Goal: Task Accomplishment & Management: Complete application form

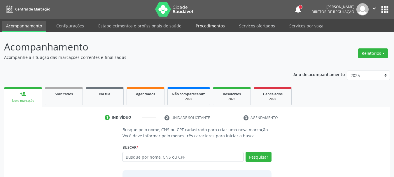
click at [204, 26] on link "Procedimentos" at bounding box center [210, 26] width 37 height 10
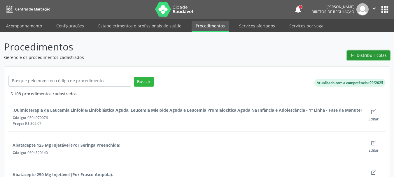
click at [373, 54] on span "Distribuir cotas" at bounding box center [371, 55] width 30 height 6
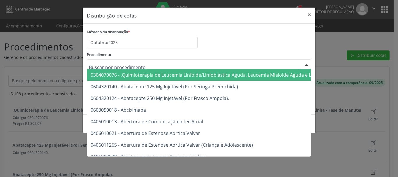
click at [235, 53] on div "Procedimento 0304070076 - .Quimioterapia de Leucemia Linfoide/Linfoblástica Agu…" at bounding box center [199, 59] width 224 height 19
type input "I"
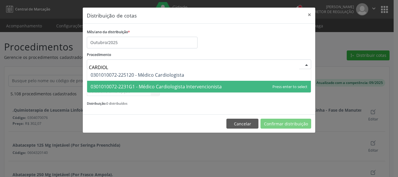
type input "CARDIOLO"
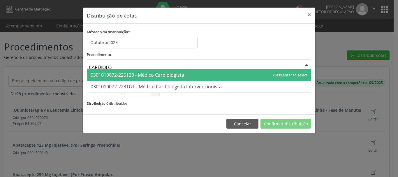
click at [159, 71] on span "0301010072-225120 - Médico Cardiologista" at bounding box center [199, 75] width 224 height 12
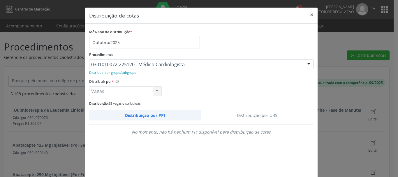
click at [273, 114] on link "Distribuição por UBS" at bounding box center [257, 115] width 113 height 10
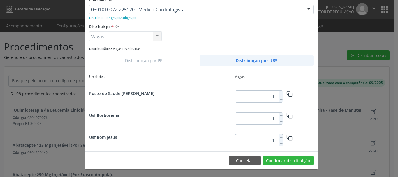
scroll to position [764, 0]
click at [279, 115] on icon at bounding box center [281, 116] width 4 height 4
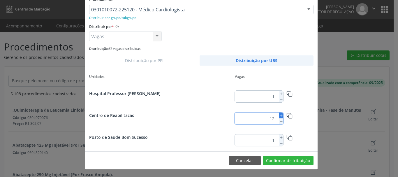
click at [279, 115] on icon at bounding box center [281, 116] width 4 height 4
type input "13"
click at [290, 162] on button "Confirmar distribuição" at bounding box center [288, 161] width 51 height 10
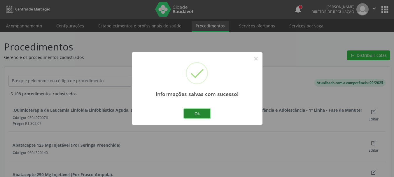
click at [195, 116] on button "Ok" at bounding box center [197, 114] width 26 height 10
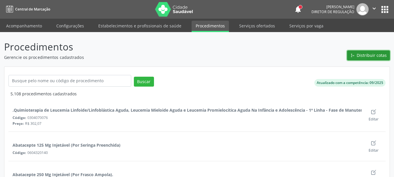
click at [367, 56] on span "Distribuir cotas" at bounding box center [371, 55] width 30 height 6
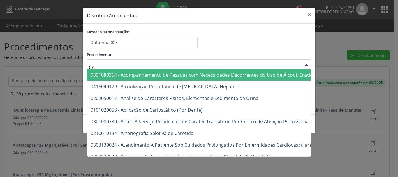
type input "C"
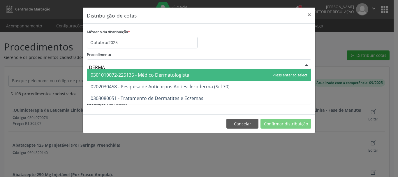
type input "DERMAT"
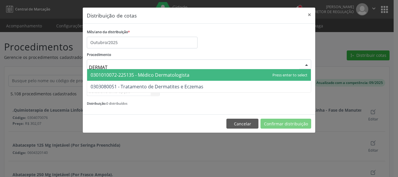
click at [99, 73] on span "0301010072-225135 - Médico Dermatologista" at bounding box center [140, 75] width 99 height 6
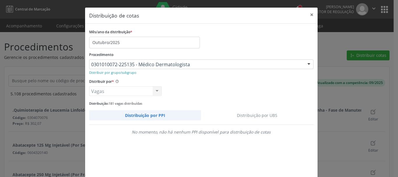
click at [256, 113] on link "Distribuição por UBS" at bounding box center [257, 115] width 113 height 10
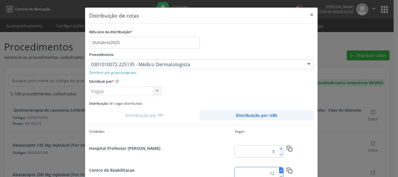
click at [279, 170] on icon at bounding box center [281, 170] width 4 height 4
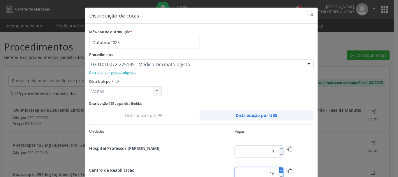
type input "17"
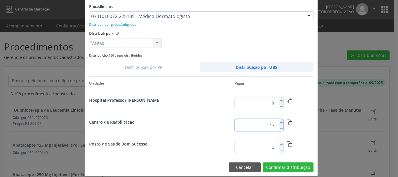
scroll to position [55, 0]
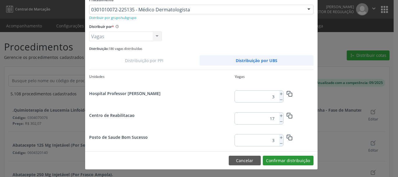
drag, startPoint x: 309, startPoint y: 166, endPoint x: 305, endPoint y: 164, distance: 4.4
click at [308, 166] on footer "Cancelar Confirmar distribuição" at bounding box center [201, 160] width 233 height 18
click at [303, 163] on button "Confirmar distribuição" at bounding box center [288, 161] width 51 height 10
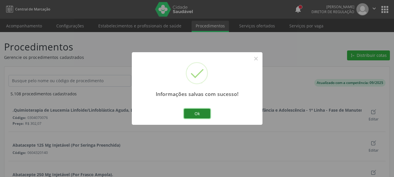
click at [196, 115] on button "Ok" at bounding box center [197, 114] width 26 height 10
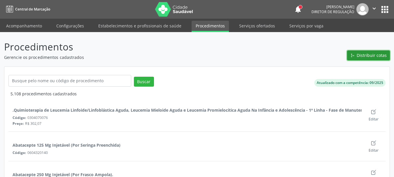
click at [352, 51] on button "Distribuir cotas" at bounding box center [368, 55] width 43 height 10
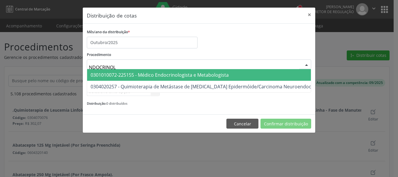
type input "NDOCRINOLO"
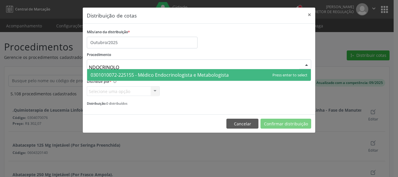
click at [145, 77] on span "0301010072-225155 - Médico Endocrinologista e Metabologista" at bounding box center [160, 75] width 138 height 6
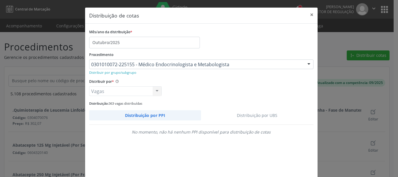
click at [261, 116] on link "Distribuição por UBS" at bounding box center [257, 115] width 113 height 10
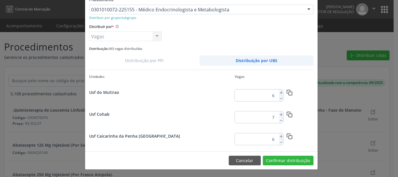
scroll to position [764, 0]
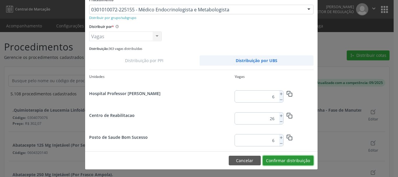
click at [294, 159] on button "Confirmar distribuição" at bounding box center [288, 161] width 51 height 10
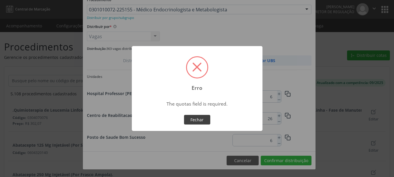
click at [198, 120] on button "Fechar" at bounding box center [197, 120] width 26 height 10
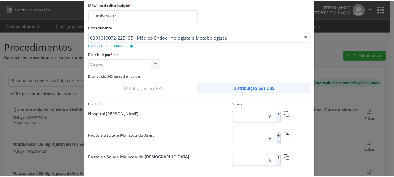
scroll to position [0, 0]
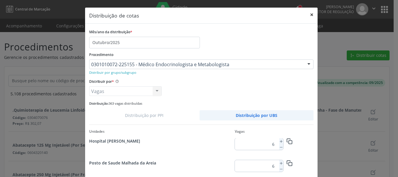
click at [310, 11] on button "×" at bounding box center [312, 15] width 12 height 14
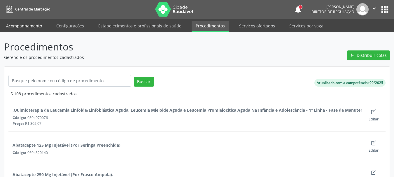
click at [27, 26] on link "Acompanhamento" at bounding box center [24, 26] width 44 height 10
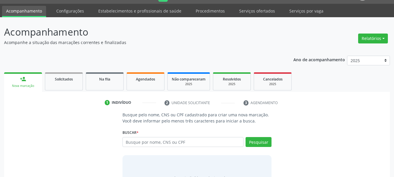
scroll to position [29, 0]
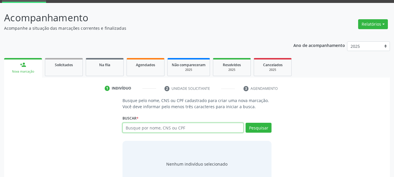
click at [164, 130] on input "text" at bounding box center [182, 128] width 121 height 10
type input "[PERSON_NAME]"
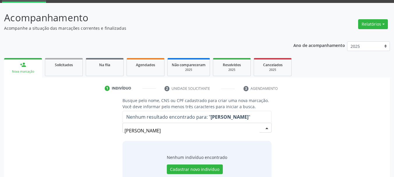
scroll to position [48, 0]
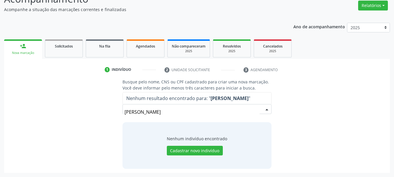
click at [181, 112] on input "[PERSON_NAME]" at bounding box center [191, 112] width 135 height 12
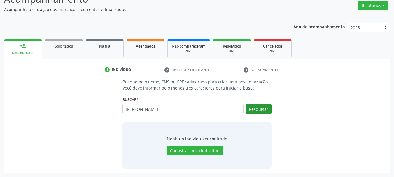
type input "[PERSON_NAME]"
click at [254, 107] on button "Pesquisar" at bounding box center [258, 109] width 26 height 10
type input "[PERSON_NAME] s"
type input "m"
type input "705007096761557"
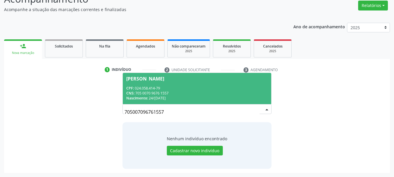
click at [168, 95] on div "CNS: 705 0070 9676 1557" at bounding box center [197, 93] width 142 height 5
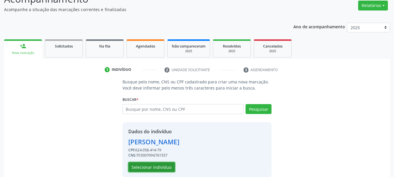
click at [167, 168] on button "Selecionar indivíduo" at bounding box center [151, 167] width 47 height 10
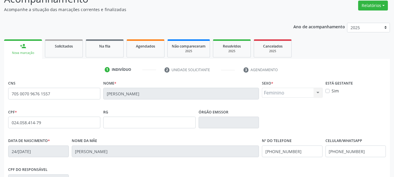
scroll to position [135, 0]
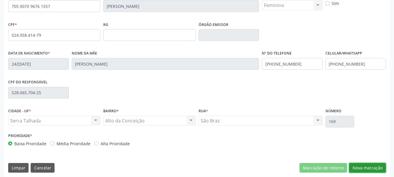
click at [363, 165] on button "Nova marcação" at bounding box center [367, 168] width 37 height 10
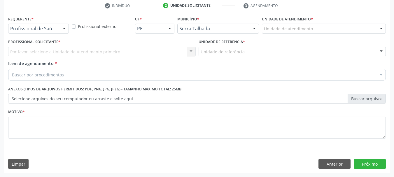
scroll to position [112, 0]
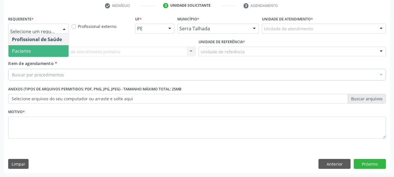
click at [37, 52] on span "Paciente" at bounding box center [38, 51] width 60 height 12
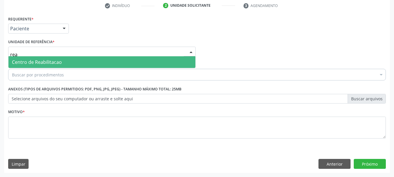
type input "reab"
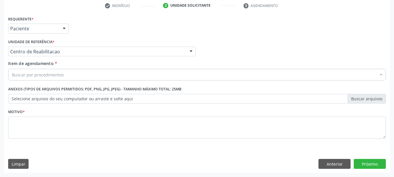
drag, startPoint x: 32, startPoint y: 83, endPoint x: 28, endPoint y: 78, distance: 6.5
click at [31, 82] on div "Requerente * Paciente Profissional de Saúde Paciente Nenhum resultado encontrad…" at bounding box center [196, 81] width 377 height 132
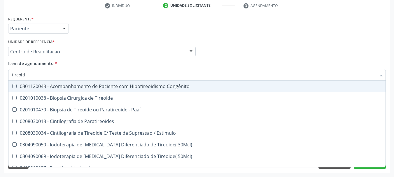
type input "tireoide"
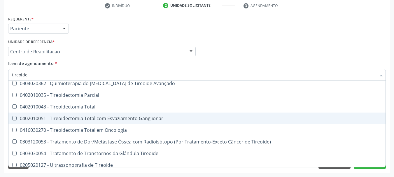
scroll to position [100, 0]
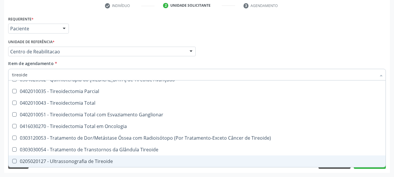
click at [99, 164] on div "0205020127 - Ultrassonografia de Tireoide" at bounding box center [197, 161] width 370 height 5
checkbox Tireoide "true"
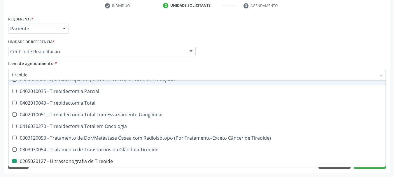
click at [122, 33] on div "Requerente * Paciente Profissional de Saúde Paciente Nenhum resultado encontrad…" at bounding box center [197, 26] width 380 height 23
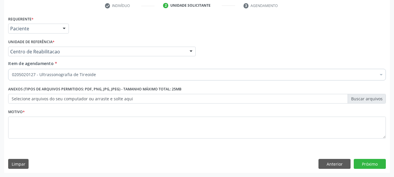
scroll to position [0, 0]
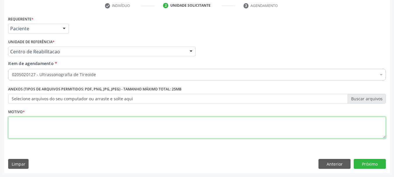
click at [29, 134] on textarea at bounding box center [196, 128] width 377 height 22
type textarea "a"
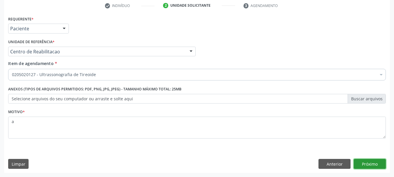
click at [382, 166] on button "Próximo" at bounding box center [370, 164] width 32 height 10
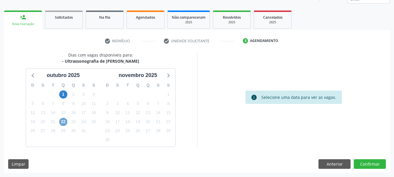
click at [65, 120] on span "22" at bounding box center [63, 122] width 8 height 8
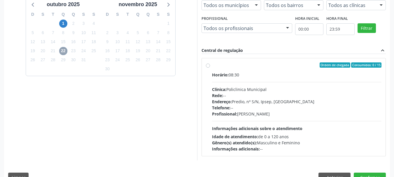
scroll to position [161, 0]
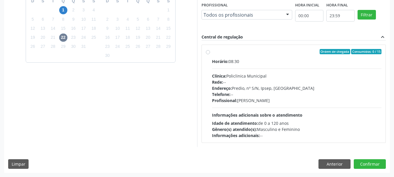
click at [266, 96] on div "Telefone: --" at bounding box center [297, 94] width 170 height 6
click at [210, 54] on input "Ordem de chegada Consumidos: 0 / 15 Horário: 08:30 Clínica: Policlinica Municip…" at bounding box center [208, 51] width 4 height 5
radio input "true"
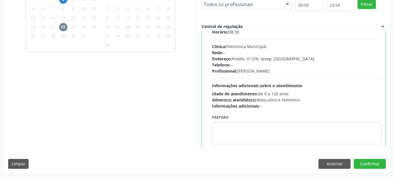
scroll to position [29, 0]
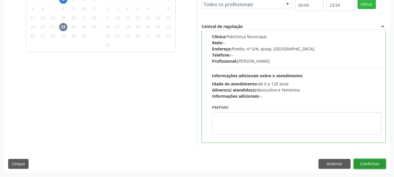
click at [364, 164] on button "Confirmar" at bounding box center [370, 164] width 32 height 10
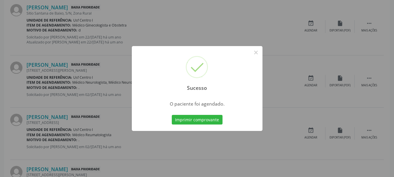
scroll to position [15, 0]
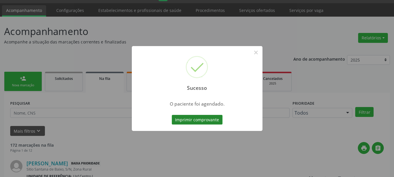
click at [196, 121] on button "Imprimir comprovante" at bounding box center [197, 120] width 51 height 10
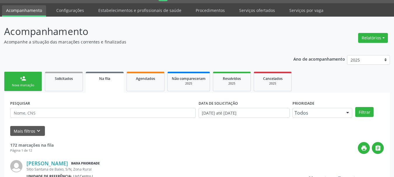
click at [36, 86] on div "Nova marcação" at bounding box center [22, 85] width 29 height 4
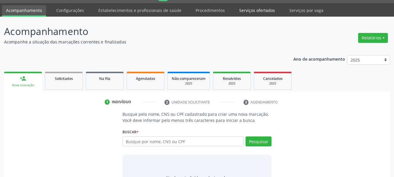
click at [243, 11] on link "Serviços ofertados" at bounding box center [257, 10] width 44 height 10
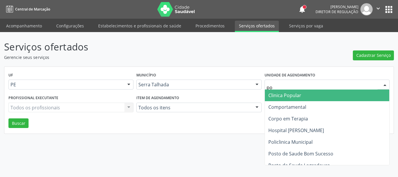
type input "p"
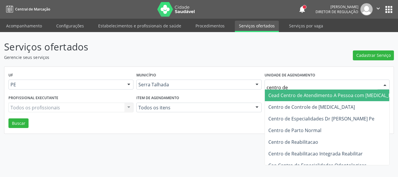
type input "centro de r"
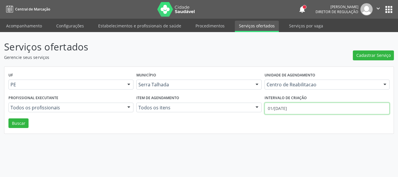
click at [294, 103] on input "01/[DATE]" at bounding box center [327, 109] width 125 height 12
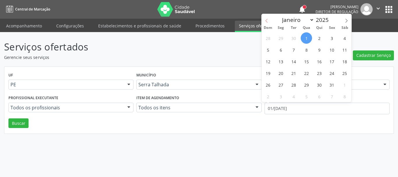
click at [265, 17] on span at bounding box center [267, 19] width 10 height 10
select select "8"
click at [292, 38] on span "2" at bounding box center [293, 37] width 11 height 11
type input "02/[DATE]"
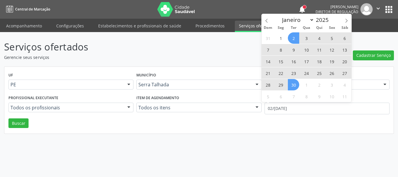
click at [297, 83] on span "30" at bounding box center [293, 84] width 11 height 11
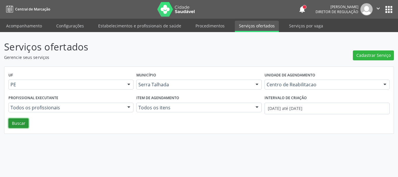
click at [16, 128] on button "Buscar" at bounding box center [18, 123] width 20 height 10
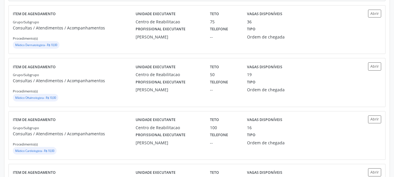
scroll to position [291, 0]
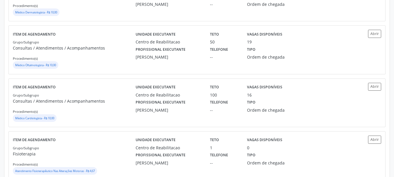
click at [95, 112] on div "Grupo/Subgrupo Consultas / Atendimentos / Acompanhamentos Procedimento(s) Médic…" at bounding box center [74, 107] width 123 height 31
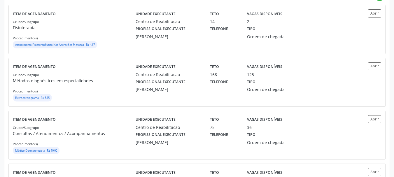
scroll to position [87, 0]
